Goal: Manage account settings

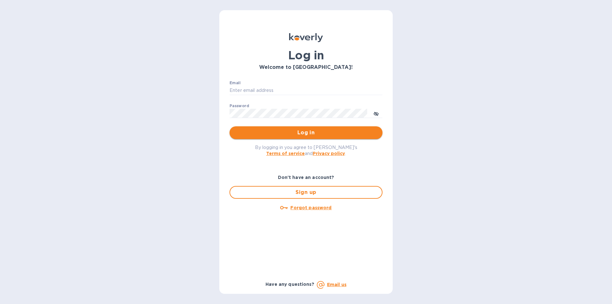
type input "[EMAIL_ADDRESS][DOMAIN_NAME]"
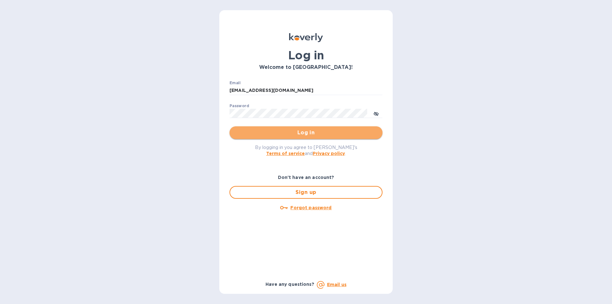
click at [303, 136] on span "Log in" at bounding box center [306, 133] width 143 height 8
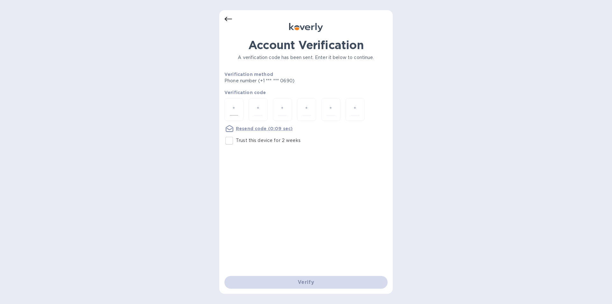
click at [229, 106] on div at bounding box center [234, 109] width 19 height 23
type input "1"
type input "5"
type input "7"
type input "1"
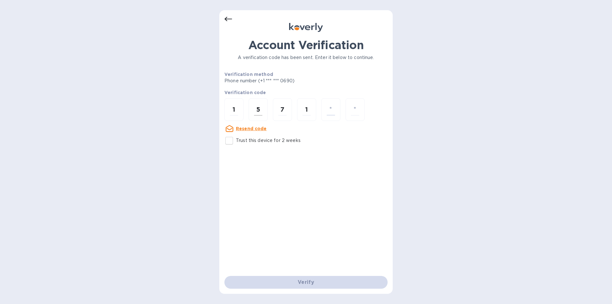
type input "1"
type input "3"
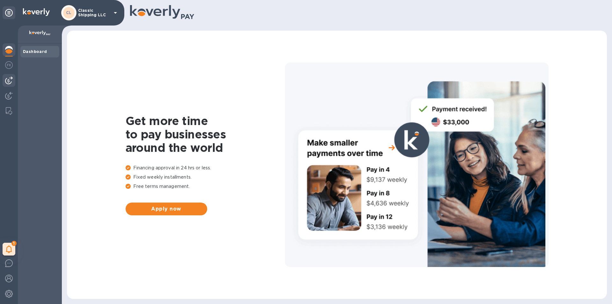
click at [9, 81] on img at bounding box center [9, 81] width 8 height 8
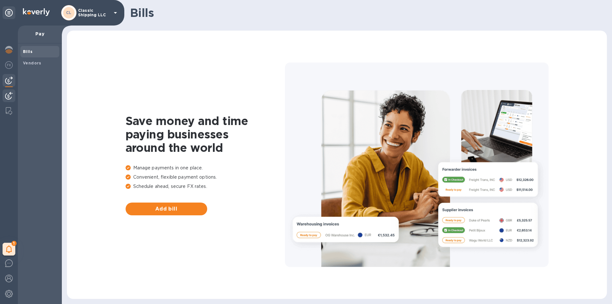
click at [9, 93] on img at bounding box center [9, 96] width 8 height 8
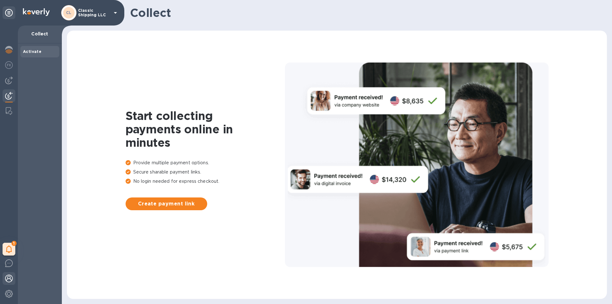
click at [10, 278] on img at bounding box center [9, 279] width 8 height 8
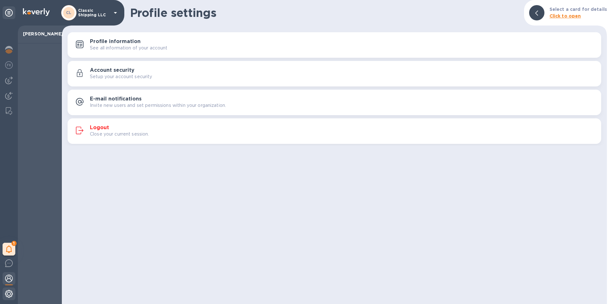
click at [8, 296] on img at bounding box center [9, 294] width 8 height 8
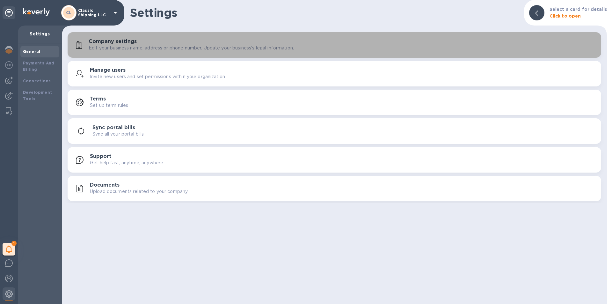
click at [143, 49] on p "Edit your business name, address or phone number. Update your business's legal …" at bounding box center [191, 48] width 205 height 7
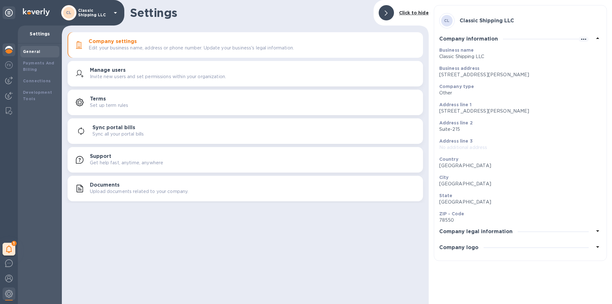
click at [11, 52] on img at bounding box center [9, 50] width 8 height 8
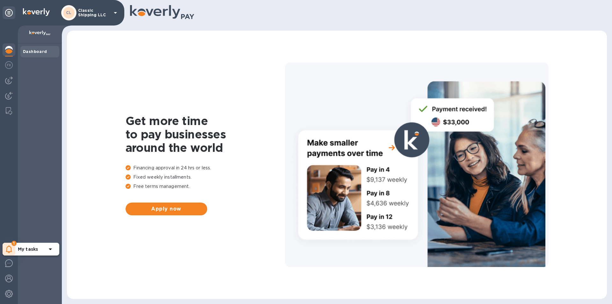
click at [34, 248] on b "My tasks" at bounding box center [28, 249] width 20 height 5
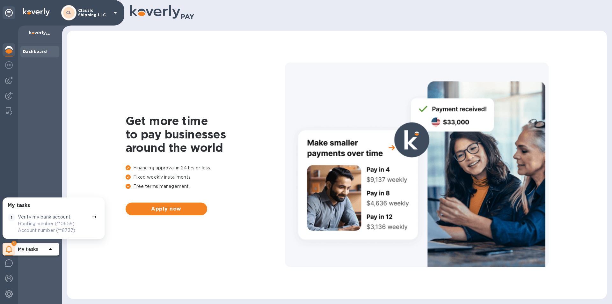
click at [52, 221] on p "Routing number (**0659) Account number (**8737)" at bounding box center [53, 226] width 71 height 13
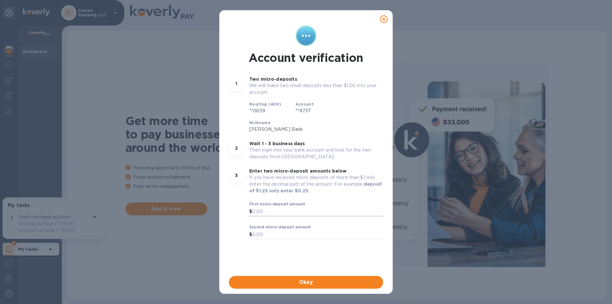
click at [254, 207] on input "text" at bounding box center [317, 212] width 131 height 10
type input "0.62"
click at [254, 230] on input "text" at bounding box center [317, 235] width 131 height 10
type input "0.64"
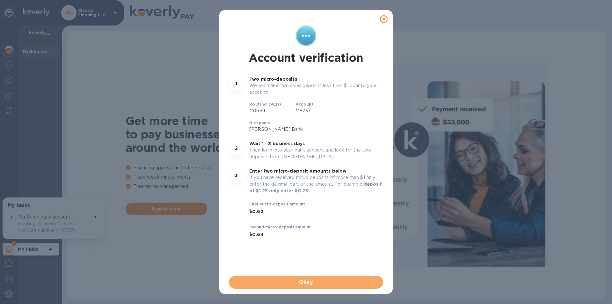
click at [316, 280] on span "Okay" at bounding box center [306, 282] width 144 height 8
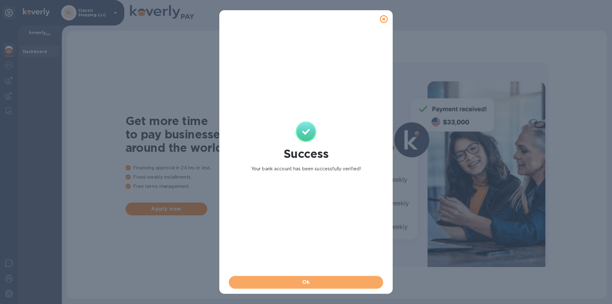
click at [316, 280] on span "Ok" at bounding box center [306, 282] width 144 height 8
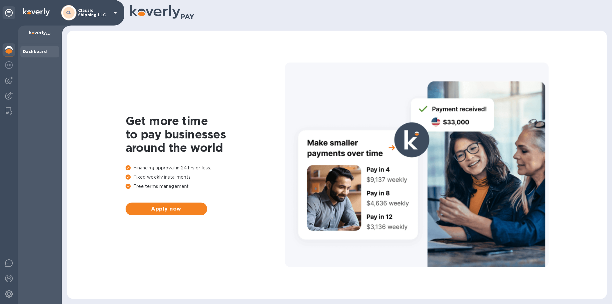
click at [116, 10] on icon at bounding box center [116, 13] width 8 height 8
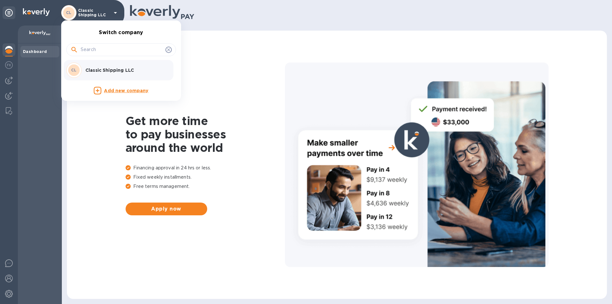
click at [50, 105] on div at bounding box center [306, 152] width 612 height 304
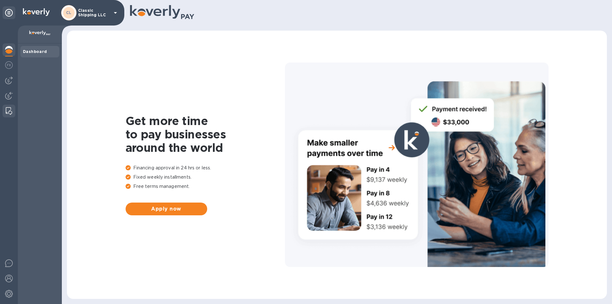
click at [8, 109] on img at bounding box center [9, 111] width 6 height 8
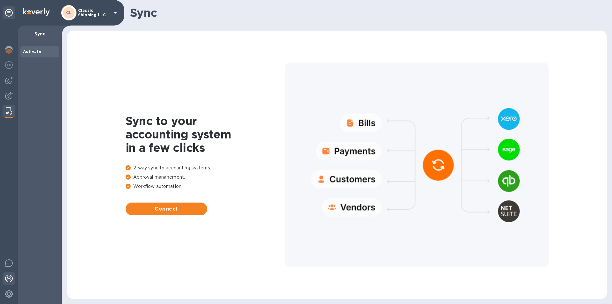
click at [10, 277] on img at bounding box center [9, 279] width 8 height 8
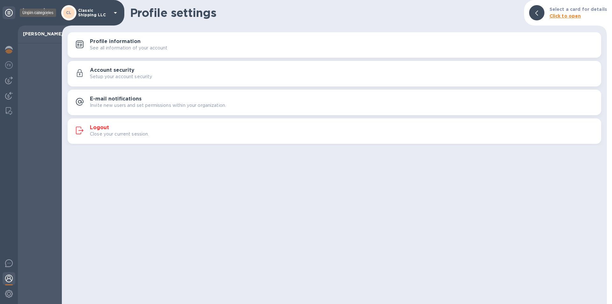
click at [8, 13] on icon at bounding box center [9, 13] width 8 height 8
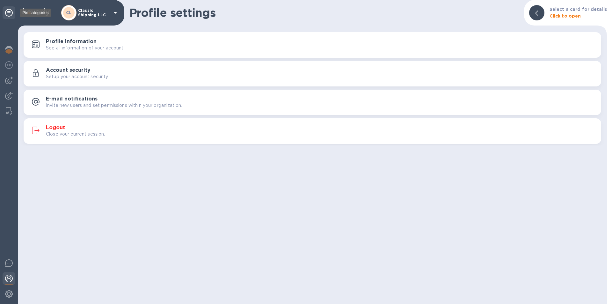
click at [8, 13] on icon at bounding box center [9, 13] width 8 height 8
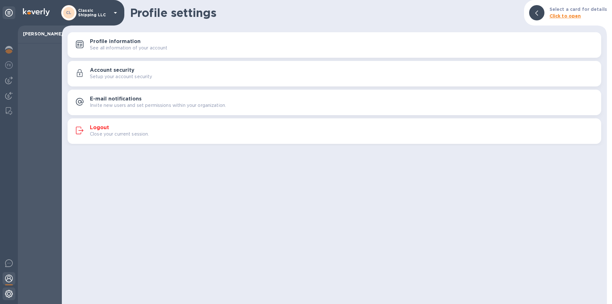
click at [10, 293] on img at bounding box center [9, 294] width 8 height 8
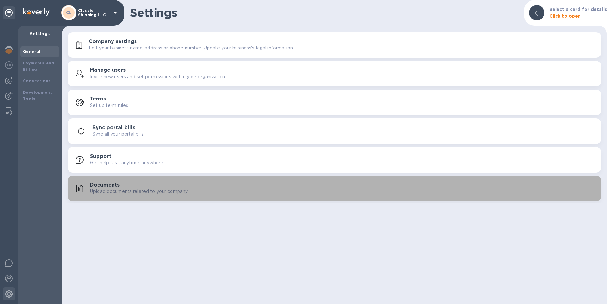
click at [114, 190] on p "Upload documents related to your company." at bounding box center [139, 191] width 99 height 7
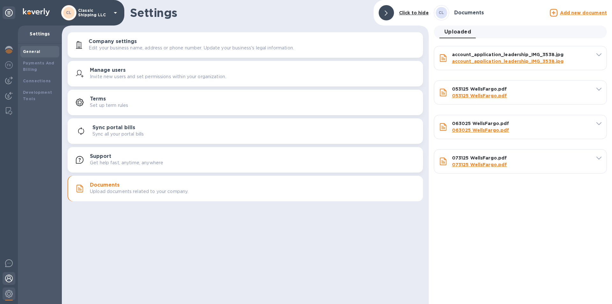
click at [8, 277] on img at bounding box center [9, 279] width 8 height 8
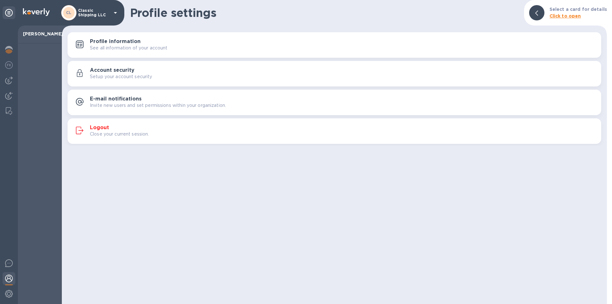
click at [538, 11] on icon at bounding box center [536, 13] width 3 height 5
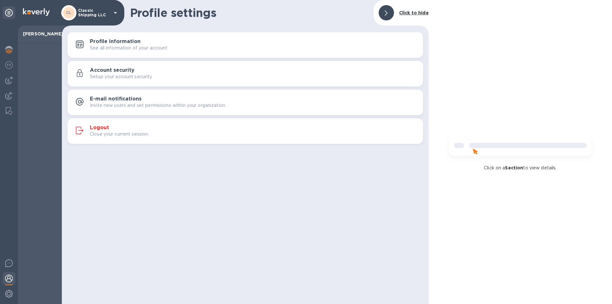
click at [485, 145] on img at bounding box center [520, 148] width 153 height 31
click at [507, 66] on div "Click on a Section to view details." at bounding box center [520, 152] width 183 height 304
click at [391, 11] on div at bounding box center [386, 12] width 15 height 15
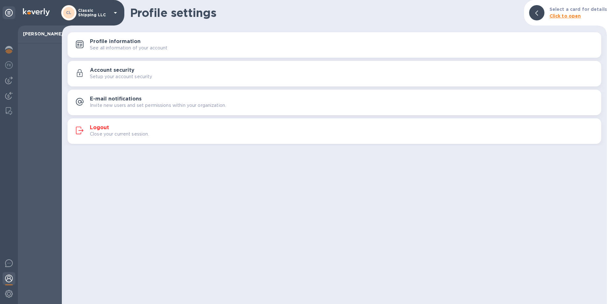
click at [558, 15] on b "Click to open" at bounding box center [566, 15] width 32 height 5
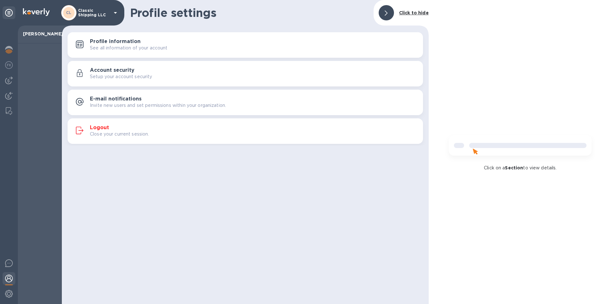
click at [516, 166] on b "Section" at bounding box center [514, 167] width 18 height 5
click at [532, 81] on div "Click on a Section to view details." at bounding box center [520, 152] width 183 height 304
click at [468, 45] on div "Click on a Section to view details." at bounding box center [520, 152] width 183 height 304
click at [132, 46] on p "See all information of your account" at bounding box center [129, 48] width 78 height 7
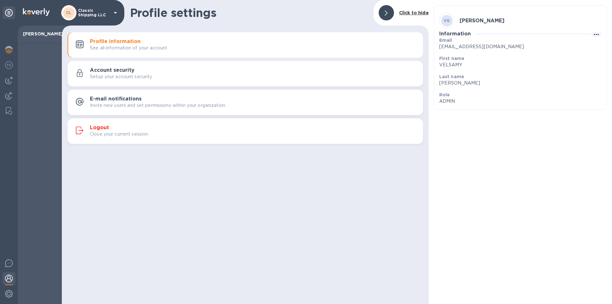
click at [118, 71] on h3 "Account security" at bounding box center [112, 70] width 45 height 6
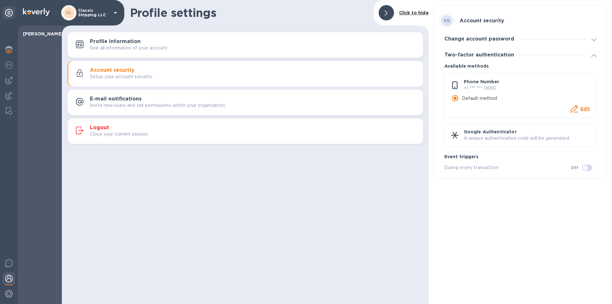
click at [147, 100] on div "E-mail notifications Invite new users and set permissions within your organizat…" at bounding box center [254, 102] width 328 height 13
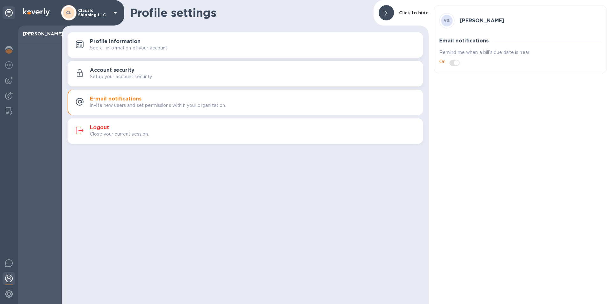
click at [36, 37] on p "VELSAMY GOVINDAN" at bounding box center [40, 34] width 34 height 6
click at [40, 13] on img at bounding box center [36, 12] width 27 height 8
click at [116, 12] on icon at bounding box center [115, 13] width 3 height 2
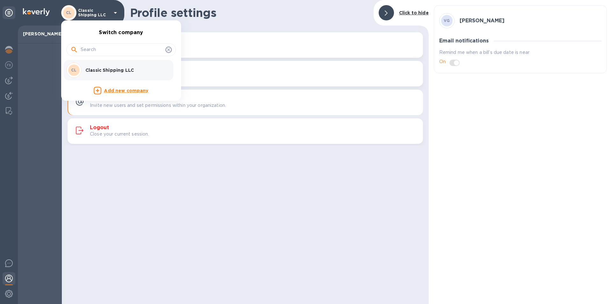
click at [44, 172] on div at bounding box center [306, 152] width 612 height 304
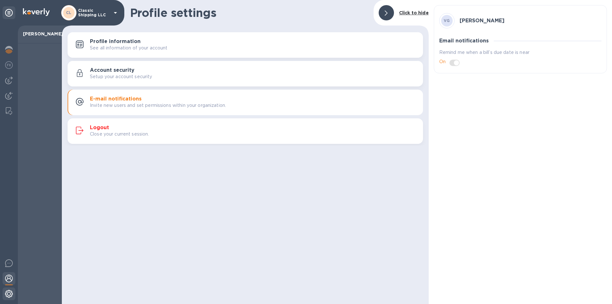
click at [12, 296] on img at bounding box center [9, 294] width 8 height 8
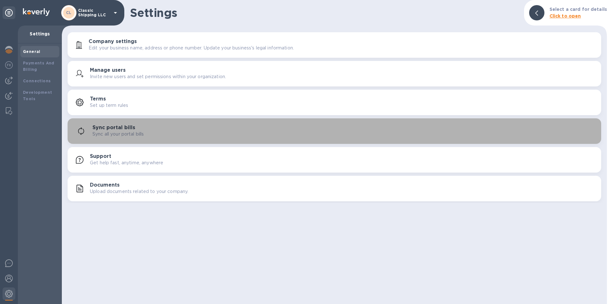
click at [130, 129] on h3 "Sync portal bills" at bounding box center [113, 128] width 43 height 6
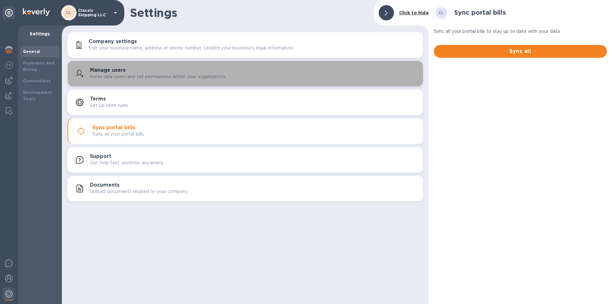
click at [142, 76] on p "Invite new users and set permissions within your organization." at bounding box center [158, 76] width 136 height 7
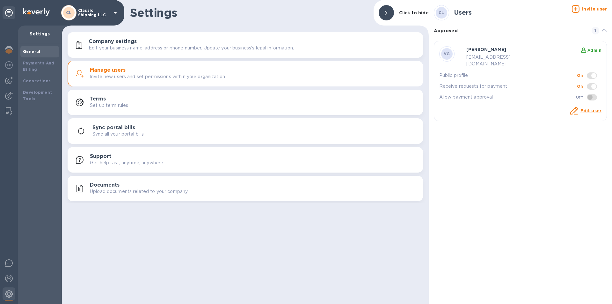
click at [99, 41] on h3 "Company settings" at bounding box center [113, 42] width 48 height 6
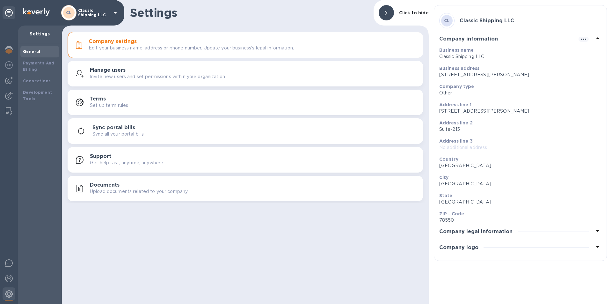
click at [463, 251] on h3 "Company logo" at bounding box center [458, 248] width 39 height 6
